Goal: Check status: Check status

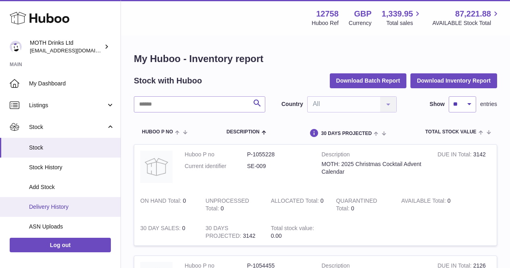
drag, startPoint x: 0, startPoint y: 0, endPoint x: 64, endPoint y: 204, distance: 214.3
click at [64, 204] on span "Delivery History" at bounding box center [71, 207] width 85 height 8
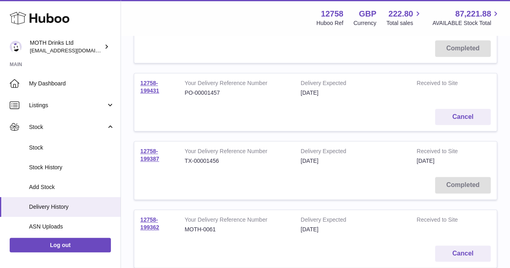
scroll to position [348, 0]
click at [150, 154] on link "12758-199387" at bounding box center [149, 155] width 19 height 14
